Goal: Contribute content: Contribute content

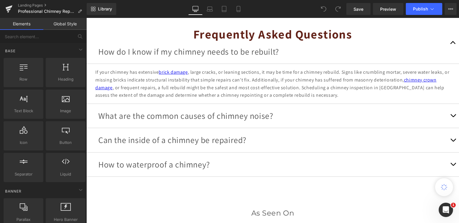
scroll to position [1732, 0]
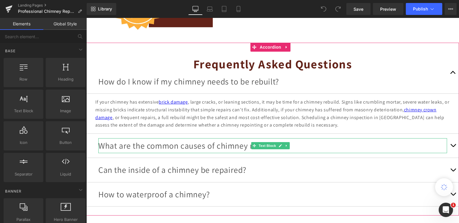
click at [369, 138] on div "What are the common causes of chimney noise?" at bounding box center [272, 145] width 348 height 15
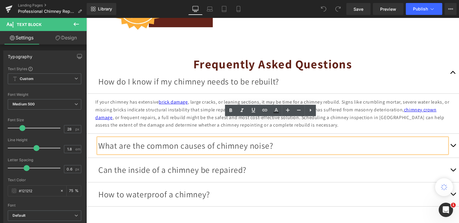
click at [453, 147] on span "button" at bounding box center [453, 147] width 0 height 0
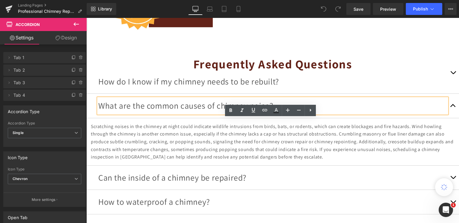
click at [447, 166] on button "button" at bounding box center [453, 178] width 12 height 24
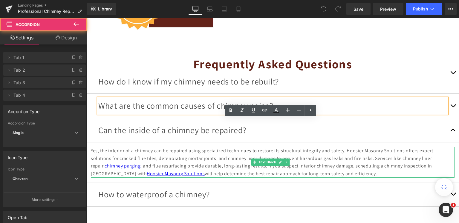
scroll to position [1762, 0]
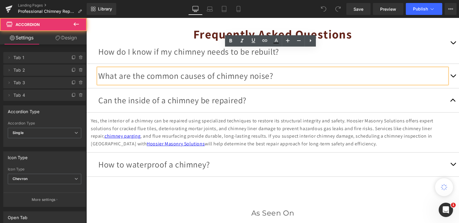
click at [447, 153] on button "button" at bounding box center [453, 165] width 12 height 24
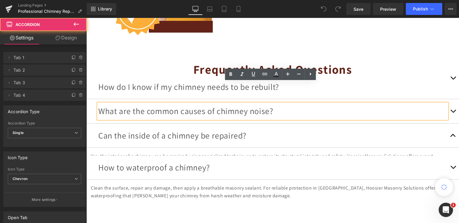
scroll to position [1722, 0]
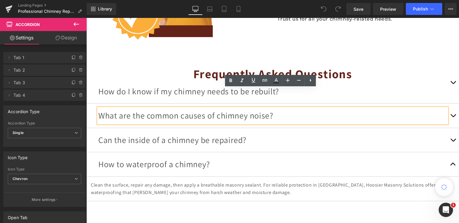
click at [453, 166] on span "button" at bounding box center [453, 166] width 0 height 0
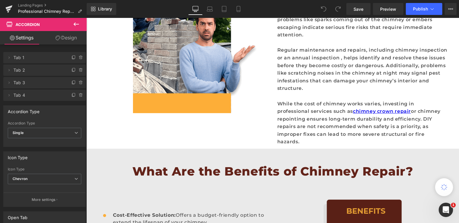
scroll to position [468, 0]
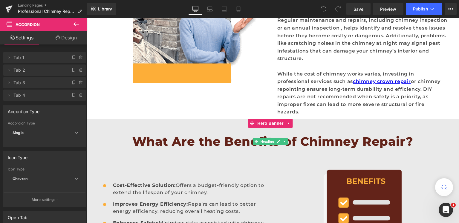
click at [374, 134] on h2 "What Are the Benefits of Chimney Repair?" at bounding box center [272, 142] width 372 height 16
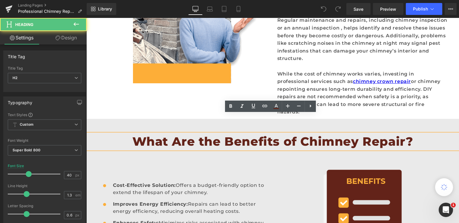
click at [362, 134] on h2 "What Are the Benefits of Chimney Repair?" at bounding box center [272, 142] width 372 height 16
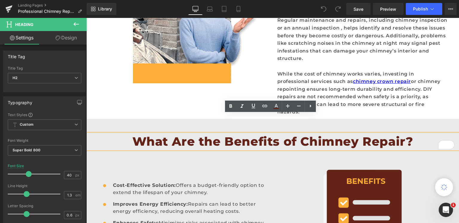
click at [400, 134] on h2 "What Are the Benefits of Chimney Repair?" at bounding box center [272, 142] width 372 height 16
click at [370, 134] on h2 "What Are the Benefits of Chimney Repair?" at bounding box center [272, 142] width 372 height 16
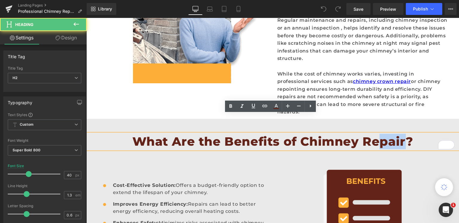
drag, startPoint x: 402, startPoint y: 122, endPoint x: 380, endPoint y: 124, distance: 21.6
click at [380, 134] on h2 "What Are the Benefits of Chimney Repair?" at bounding box center [272, 142] width 372 height 16
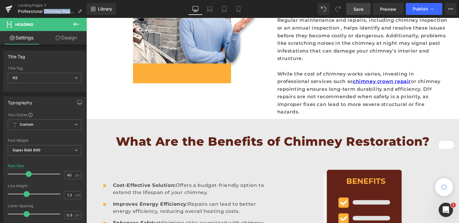
click at [362, 9] on span "Save" at bounding box center [358, 9] width 10 height 6
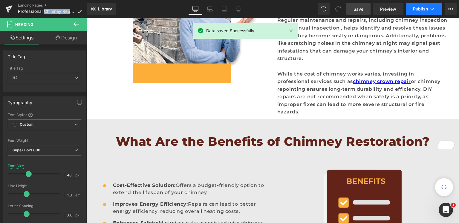
click at [414, 7] on span "Publish" at bounding box center [420, 9] width 15 height 5
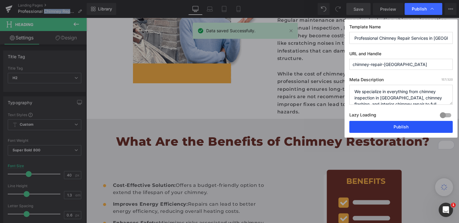
drag, startPoint x: 388, startPoint y: 126, endPoint x: 301, endPoint y: 108, distance: 88.2
click at [0, 0] on button "Publish" at bounding box center [0, 0] width 0 height 0
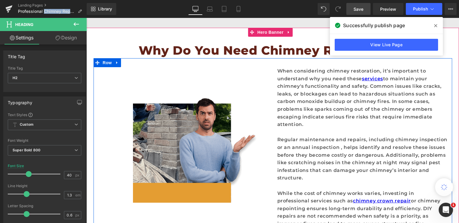
scroll to position [319, 0]
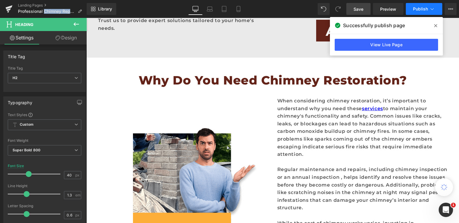
click at [436, 7] on button "Publish" at bounding box center [423, 9] width 36 height 12
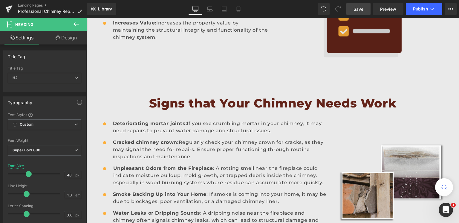
scroll to position [717, 0]
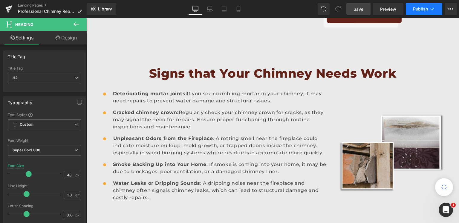
click at [426, 12] on button "Publish" at bounding box center [423, 9] width 36 height 12
click at [387, 8] on span "Preview" at bounding box center [388, 9] width 16 height 6
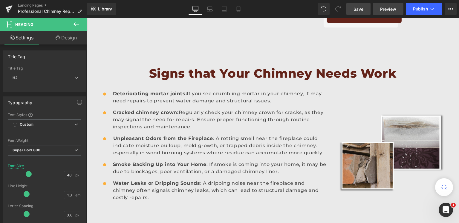
scroll to position [136, 0]
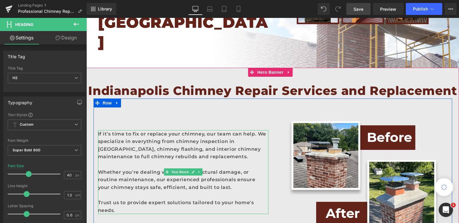
click at [204, 130] on div "If it’s time to fix or replace your chimney, our team can help. We specialize i…" at bounding box center [183, 172] width 170 height 84
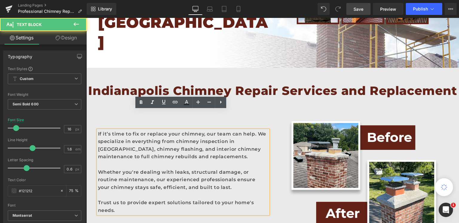
click at [205, 130] on div "If it’s time to fix or replace your chimney, our team can help. We specialize i…" at bounding box center [183, 172] width 170 height 84
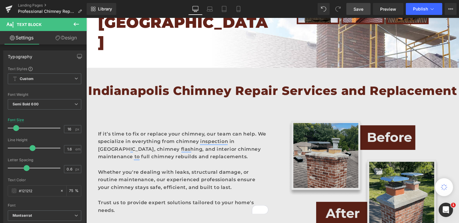
scroll to position [133, 0]
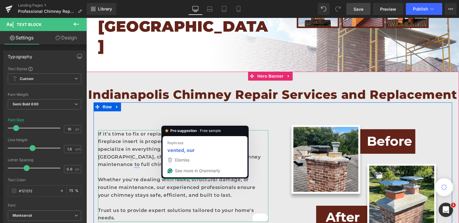
click at [185, 130] on div "If it’s time to fix or replace your chimney, or ensure your fireplace insert is…" at bounding box center [183, 176] width 170 height 92
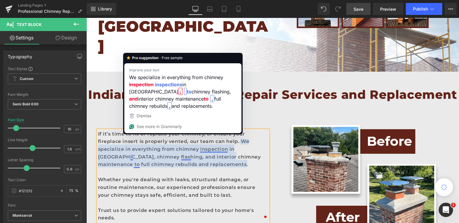
click at [129, 137] on div "If it’s time to fix or replace your chimney, or ensure your fireplace insert is…" at bounding box center [183, 176] width 170 height 92
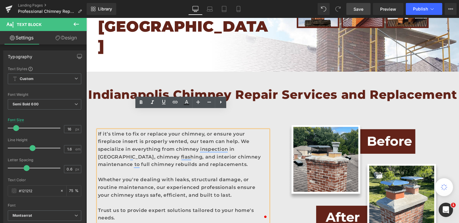
scroll to position [103, 0]
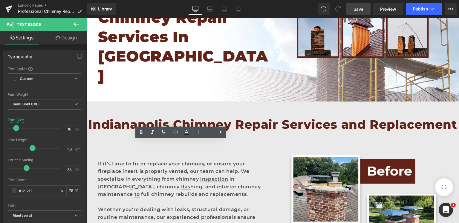
click at [360, 12] on link "Save" at bounding box center [358, 9] width 24 height 12
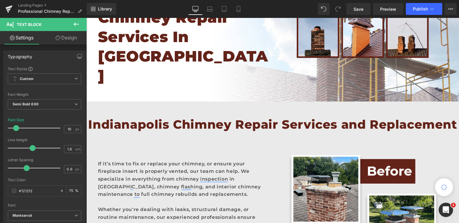
scroll to position [0, 0]
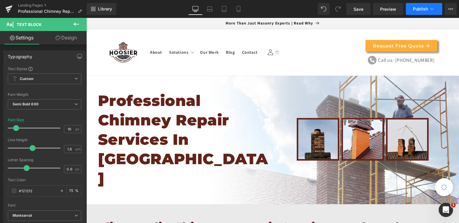
click at [432, 8] on icon at bounding box center [432, 9] width 6 height 6
click at [422, 9] on span "Publish" at bounding box center [420, 9] width 15 height 5
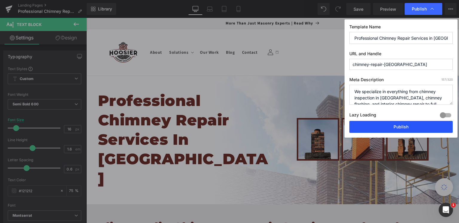
click at [379, 127] on button "Publish" at bounding box center [400, 127] width 103 height 12
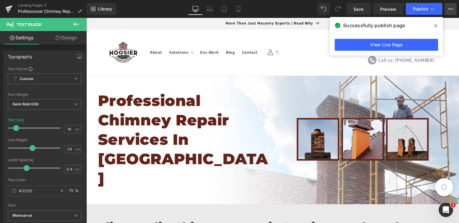
click at [449, 7] on icon at bounding box center [450, 9] width 5 height 5
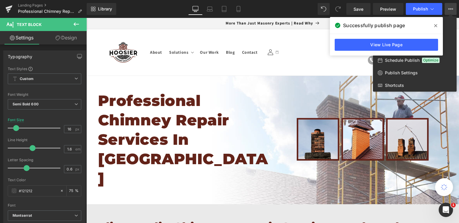
click at [437, 24] on span at bounding box center [436, 26] width 10 height 10
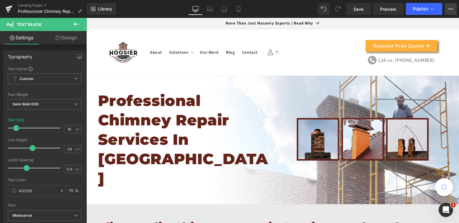
click at [454, 9] on button "View Live Page View with current Template Save Template to Library Schedule Pub…" at bounding box center [450, 9] width 12 height 12
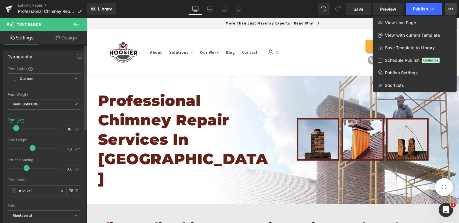
click at [39, 54] on div "Typography" at bounding box center [45, 56] width 82 height 11
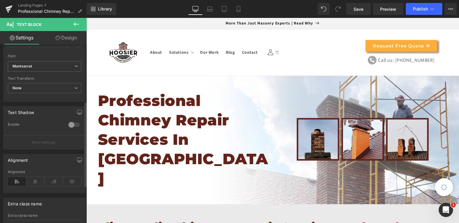
scroll to position [198, 0]
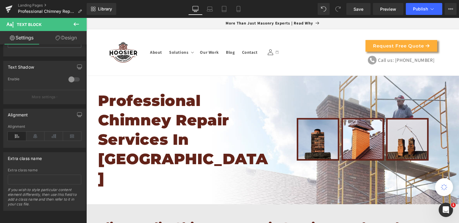
click at [52, 41] on link "Design" at bounding box center [65, 37] width 43 height 13
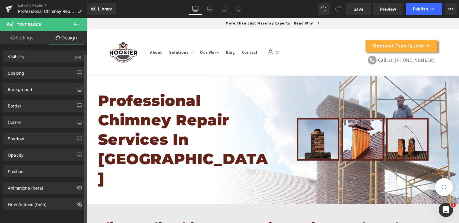
scroll to position [2, 0]
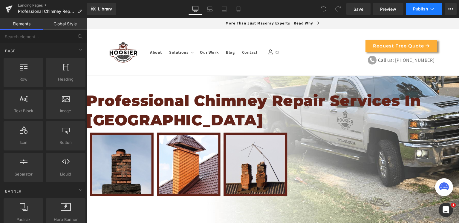
click at [432, 7] on icon at bounding box center [432, 9] width 6 height 6
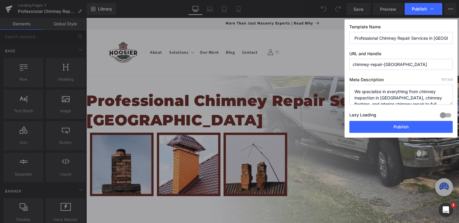
click at [383, 35] on input "Professional Chimney Repair Services in [GEOGRAPHIC_DATA]" at bounding box center [400, 38] width 103 height 12
click at [0, 0] on input "chimney-repair-indianapolis" at bounding box center [0, 0] width 0 height 0
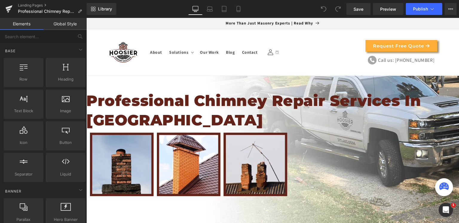
click at [69, 24] on link "Global Style" at bounding box center [64, 24] width 43 height 12
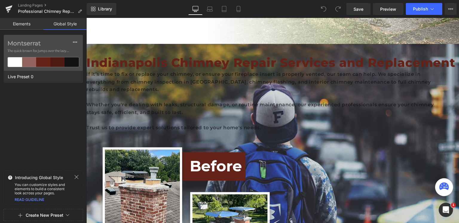
scroll to position [149, 0]
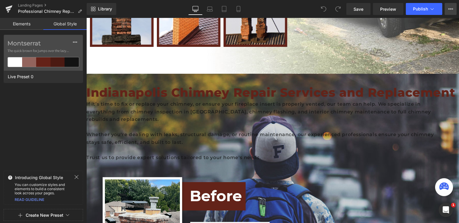
click at [448, 7] on icon at bounding box center [450, 9] width 5 height 5
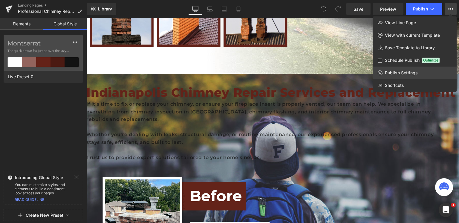
drag, startPoint x: 419, startPoint y: 79, endPoint x: 419, endPoint y: 74, distance: 4.8
click at [419, 74] on div "View Live Page View with current Template Save Template to Library Schedule Pub…" at bounding box center [415, 53] width 84 height 75
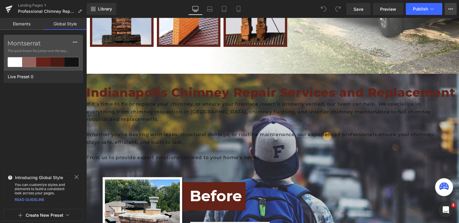
click at [447, 9] on button "View Live Page View with current Template Save Template to Library Schedule Pub…" at bounding box center [450, 9] width 12 height 12
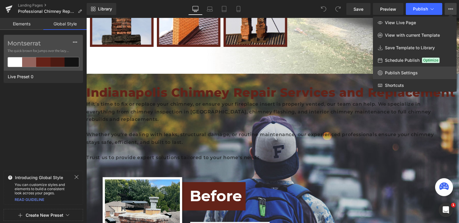
click at [406, 77] on link "Publish Settings" at bounding box center [415, 73] width 84 height 13
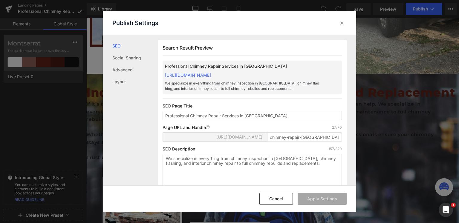
scroll to position [0, 0]
click at [0, 0] on input "Professional Chimney Repair Services in [GEOGRAPHIC_DATA]" at bounding box center [0, 0] width 0 height 0
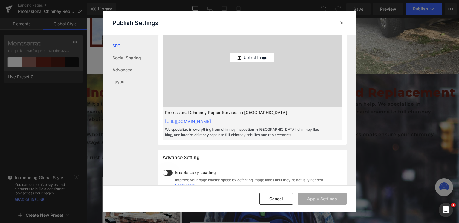
scroll to position [239, 0]
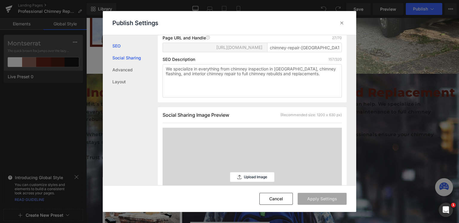
click at [133, 59] on link "Social Sharing" at bounding box center [134, 58] width 45 height 12
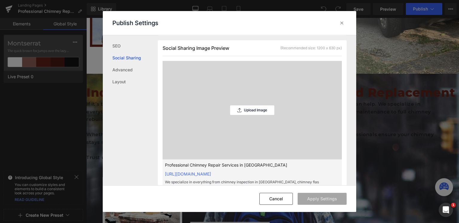
click at [125, 63] on link "Social Sharing" at bounding box center [134, 58] width 45 height 12
click at [124, 69] on link "Advanced" at bounding box center [134, 70] width 45 height 12
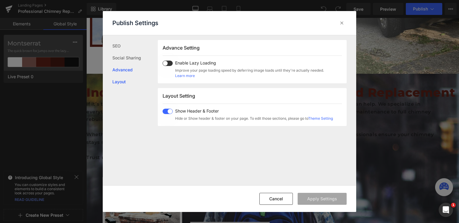
click at [0, 0] on link "Layout" at bounding box center [0, 0] width 0 height 0
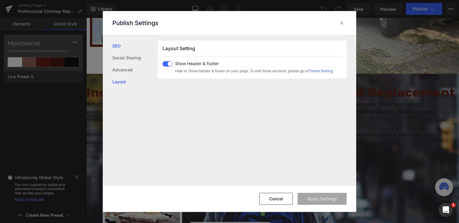
click at [118, 44] on link "SEO" at bounding box center [134, 46] width 45 height 12
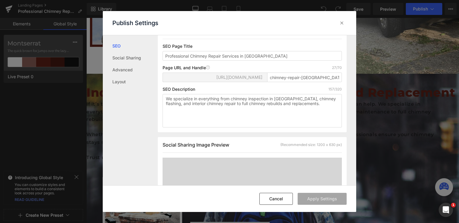
scroll to position [30, 0]
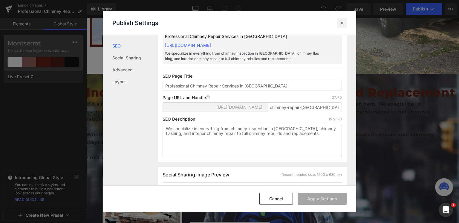
click at [346, 23] on div at bounding box center [342, 23] width 10 height 10
